Goal: Information Seeking & Learning: Learn about a topic

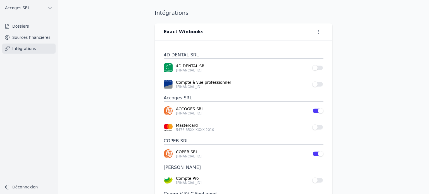
click at [19, 37] on link "Sources financières" at bounding box center [28, 37] width 53 height 10
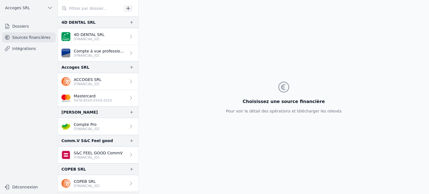
click at [101, 78] on p "ACCOGES SRL" at bounding box center [88, 80] width 28 height 6
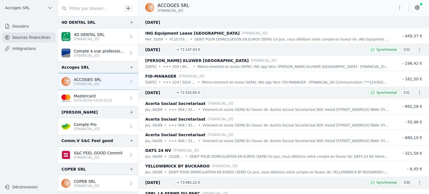
click at [77, 97] on p "Mastercard" at bounding box center [93, 96] width 38 height 6
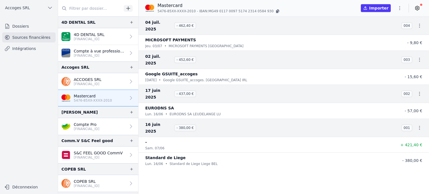
click at [89, 74] on link "ACCOGES SRL [FINANCIAL_ID]" at bounding box center [98, 81] width 80 height 17
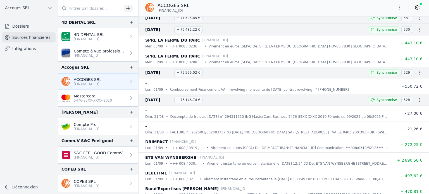
scroll to position [140, 0]
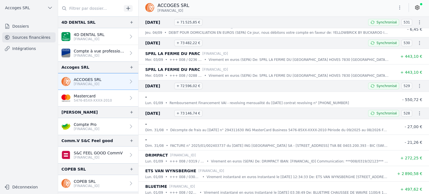
click at [174, 127] on p "Décompte de frais au [DATE] n° 294311630 ING MasterCard Business 5476-85XX-XXXX…" at bounding box center [279, 130] width 218 height 6
click at [186, 146] on p "FACTURE n° 2025/01/002403737 du [DATE] ING [GEOGRAPHIC_DATA] SA - [STREET_ADDRE…" at bounding box center [279, 146] width 218 height 6
click at [223, 128] on p "Décompte de frais au [DATE] n° 294311630 ING MasterCard Business 5476-85XX-XXXX…" at bounding box center [279, 130] width 218 height 6
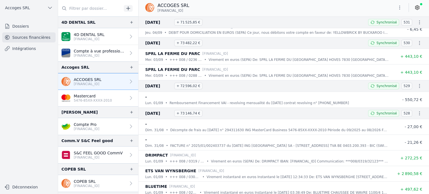
click at [225, 142] on div "-" at bounding box center [267, 139] width 244 height 7
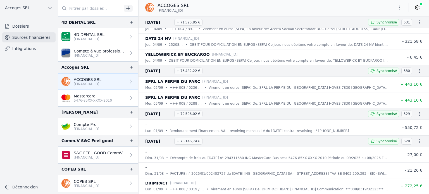
scroll to position [0, 0]
